Goal: Task Accomplishment & Management: Use online tool/utility

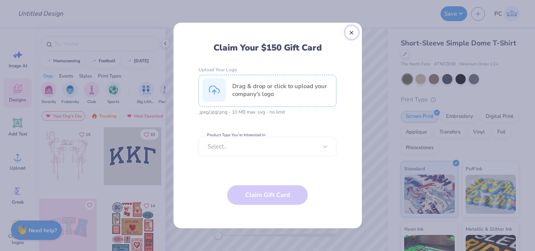
click at [352, 30] on button "Close" at bounding box center [351, 32] width 13 height 13
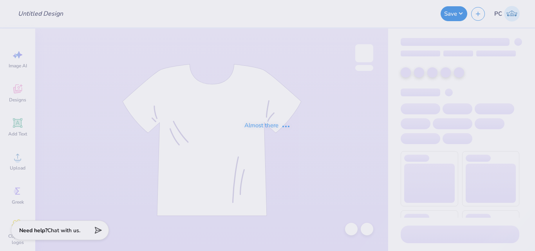
type input "Merch"
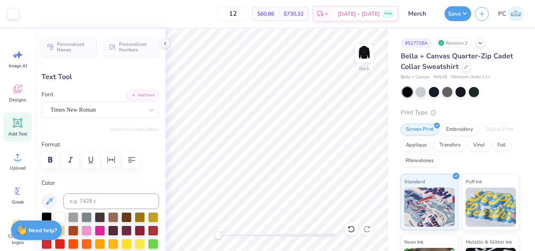
type input "1.44"
type input "0.25"
type input "5.41"
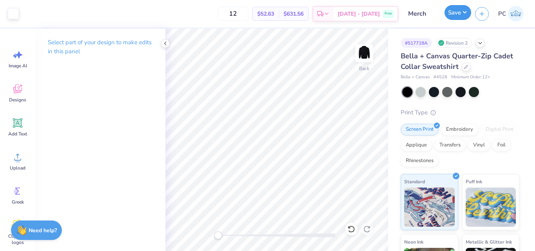
click at [464, 17] on button "Save" at bounding box center [458, 12] width 27 height 15
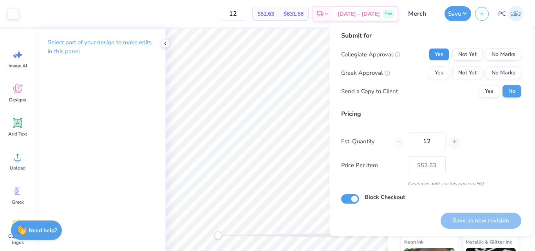
click at [434, 57] on button "Yes" at bounding box center [439, 54] width 20 height 13
click at [440, 71] on button "Yes" at bounding box center [439, 73] width 20 height 13
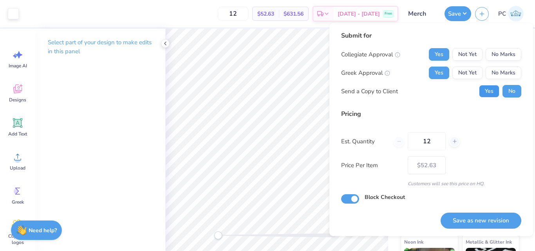
click at [493, 93] on button "Yes" at bounding box center [489, 91] width 20 height 13
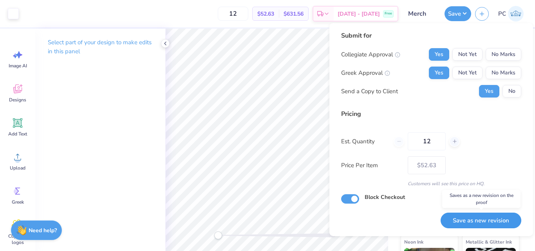
click at [478, 223] on button "Save as new revision" at bounding box center [481, 221] width 81 height 16
type input "$52.63"
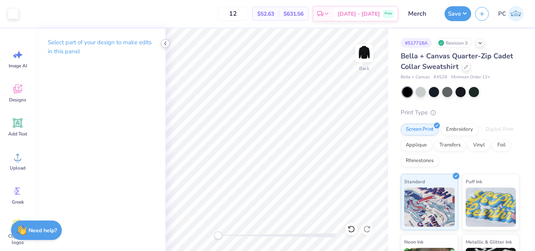
click at [165, 45] on icon at bounding box center [165, 43] width 6 height 6
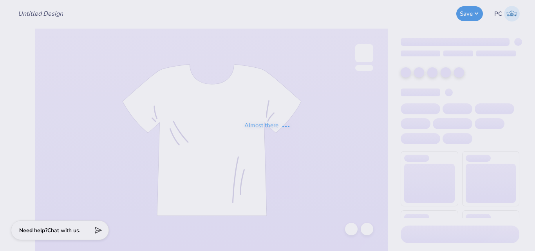
type input "FSAE Merch"
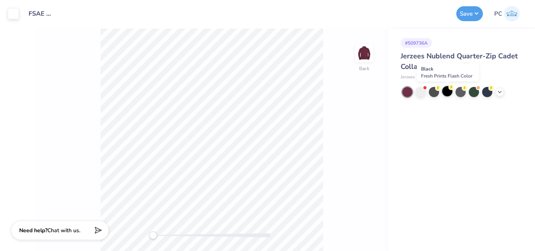
click at [449, 90] on div at bounding box center [448, 91] width 10 height 10
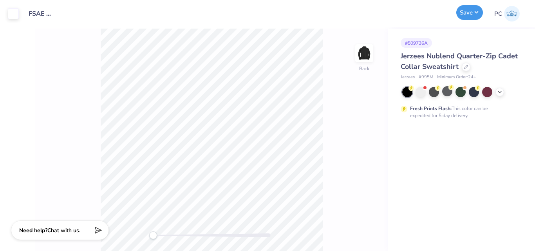
click at [466, 9] on button "Save" at bounding box center [470, 12] width 27 height 15
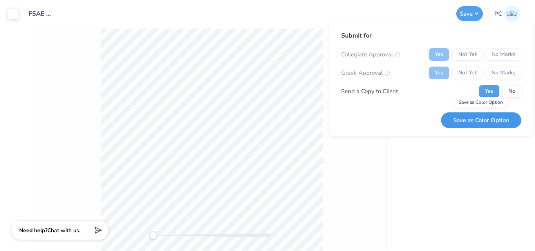
click at [466, 119] on button "Save as Color Option" at bounding box center [481, 120] width 80 height 16
